Goal: Browse casually

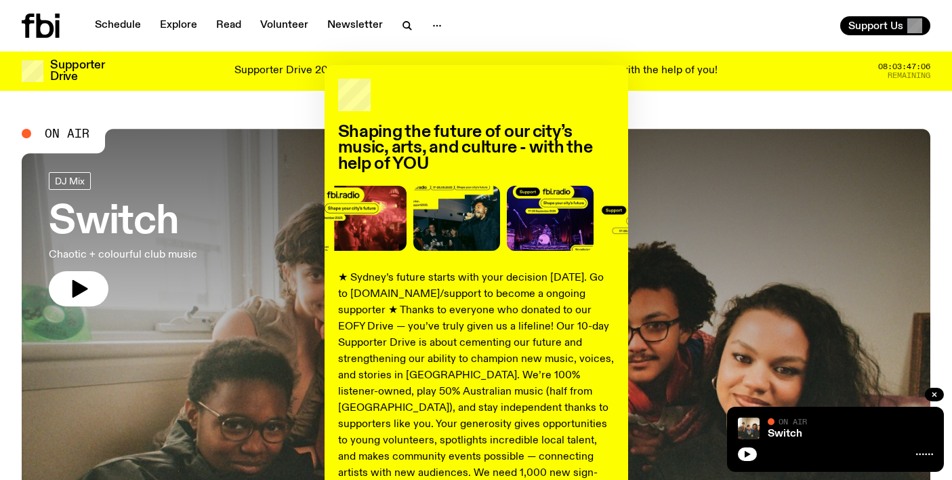
click at [592, 41] on div "Shaping the future of our city’s music, arts, and culture - with the help of YO…" at bounding box center [476, 240] width 952 height 480
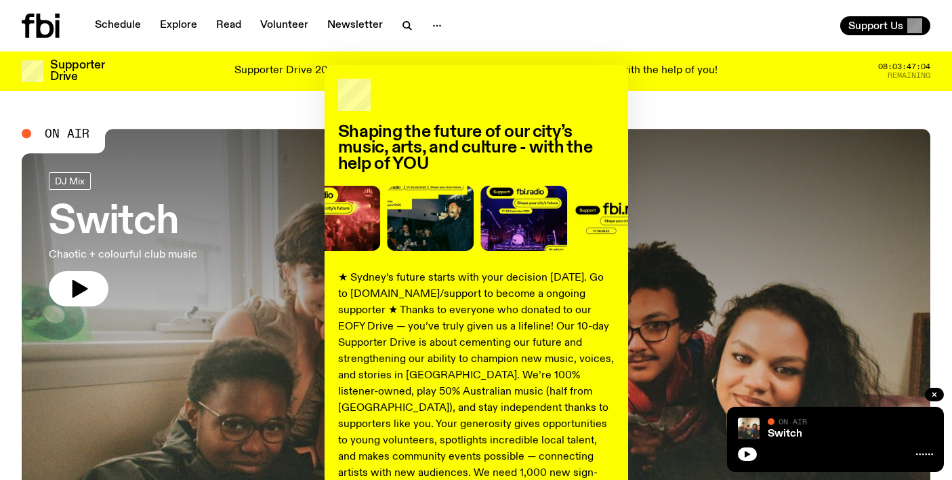
click at [127, 26] on div "Shaping the future of our city’s music, arts, and culture - with the help of YO…" at bounding box center [476, 240] width 952 height 480
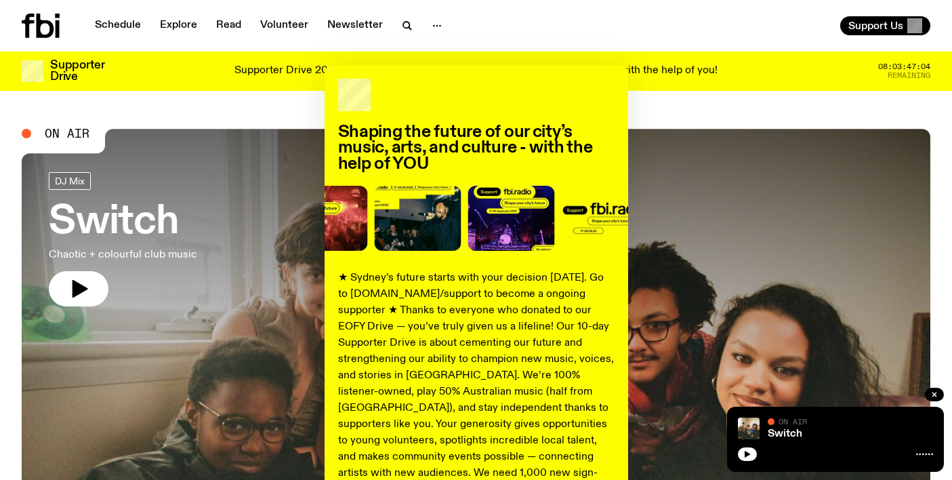
click at [127, 26] on div "Shaping the future of our city’s music, arts, and culture - with the help of YO…" at bounding box center [476, 240] width 952 height 480
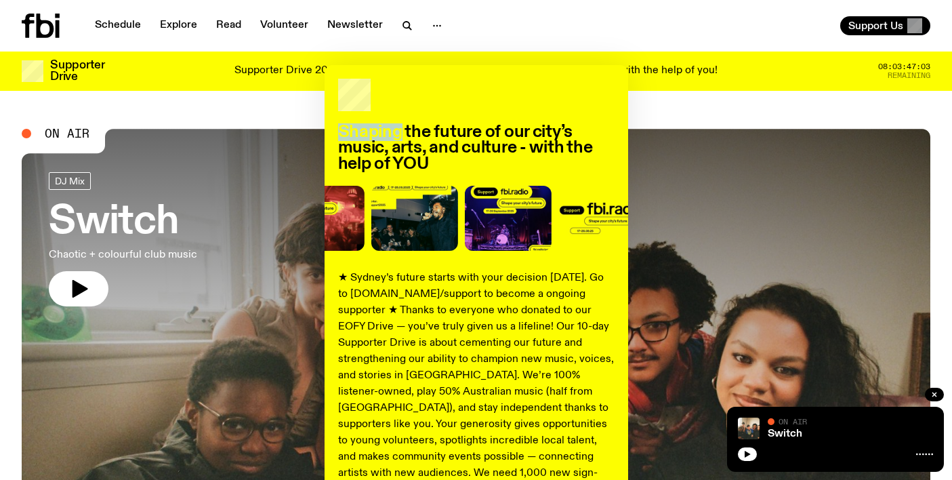
click at [127, 26] on div "Shaping the future of our city’s music, arts, and culture - with the help of YO…" at bounding box center [476, 240] width 952 height 480
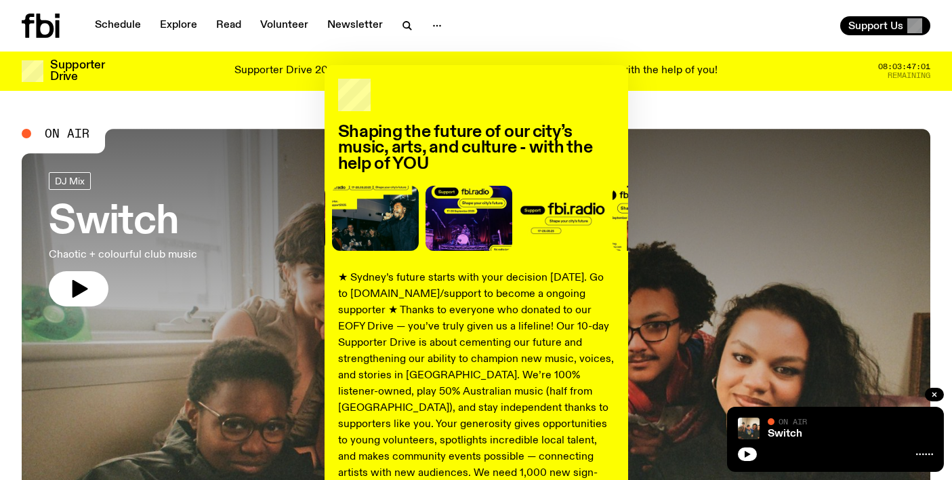
click at [69, 287] on div "Shaping the future of our city’s music, arts, and culture - with the help of YO…" at bounding box center [476, 343] width 909 height 557
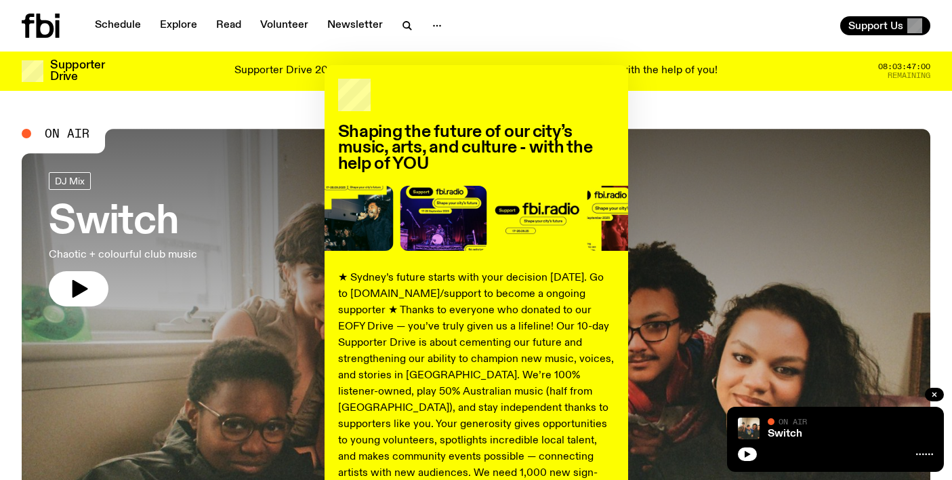
click at [76, 290] on div "Shaping the future of our city’s music, arts, and culture - with the help of YO…" at bounding box center [476, 343] width 909 height 557
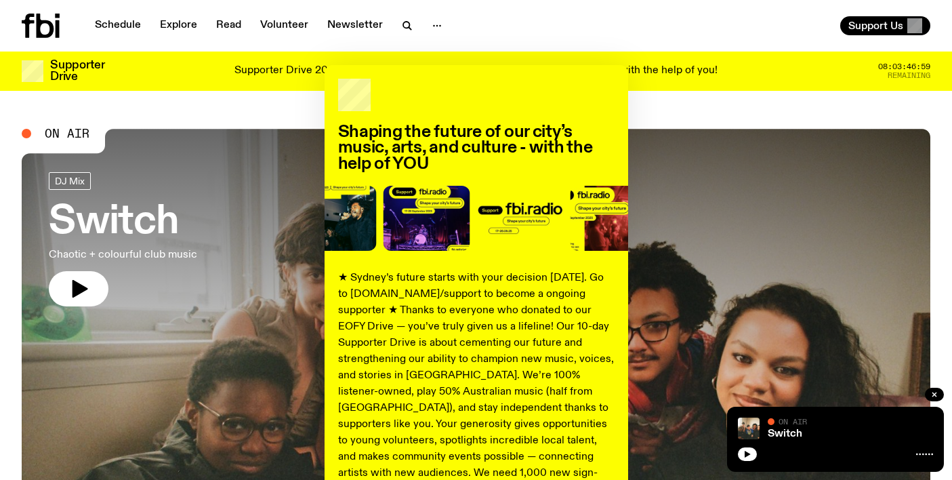
click at [76, 290] on div "Shaping the future of our city’s music, arts, and culture - with the help of YO…" at bounding box center [476, 343] width 909 height 557
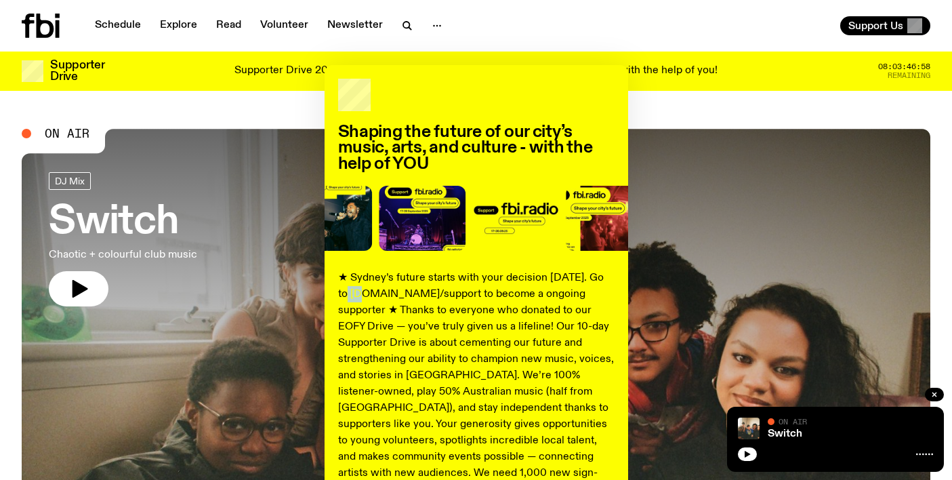
click at [76, 290] on div "Shaping the future of our city’s music, arts, and culture - with the help of YO…" at bounding box center [476, 343] width 909 height 557
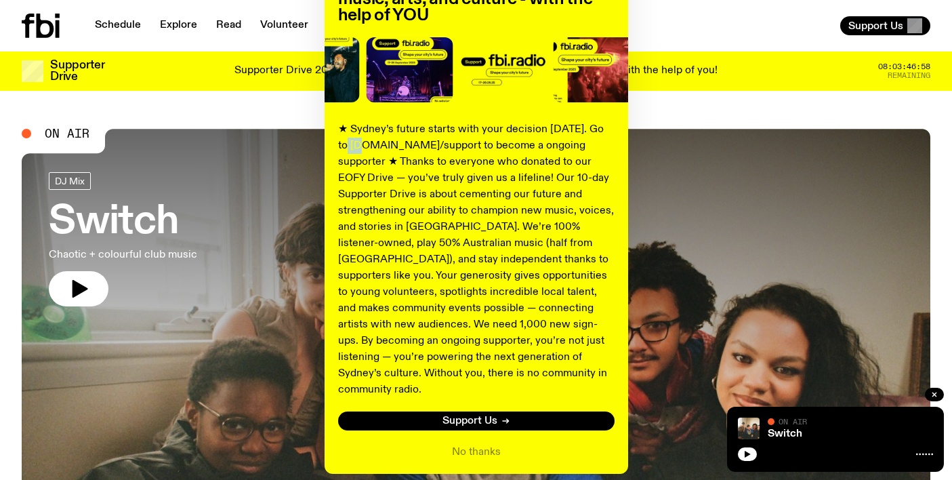
scroll to position [190, 0]
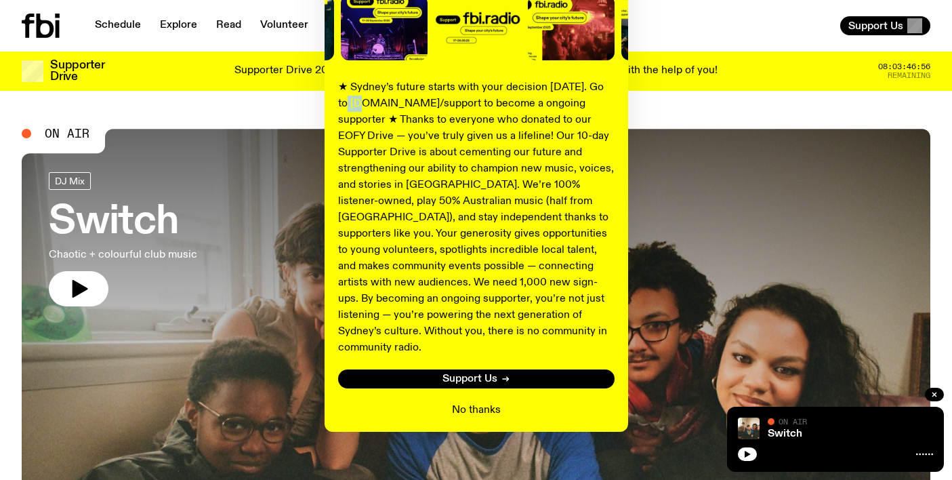
click at [477, 402] on button "No thanks" at bounding box center [476, 410] width 49 height 16
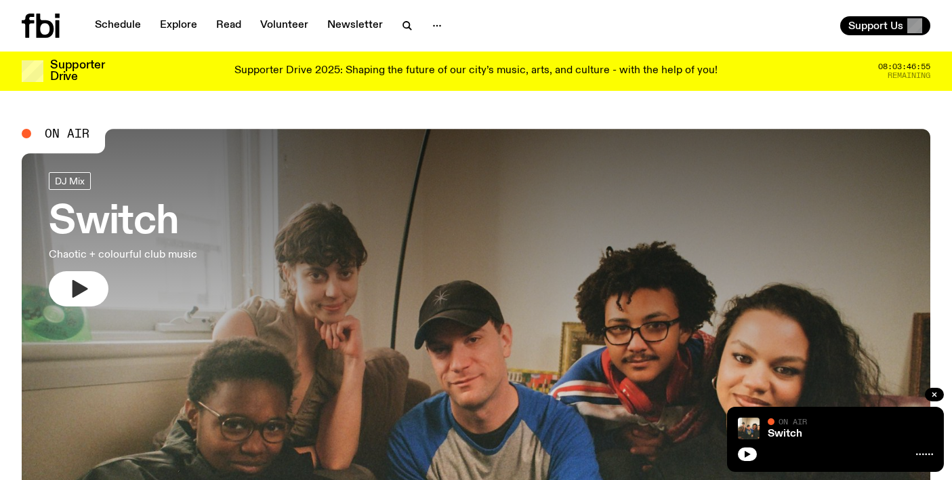
click at [87, 290] on icon "button" at bounding box center [79, 289] width 22 height 22
